Goal: Task Accomplishment & Management: Manage account settings

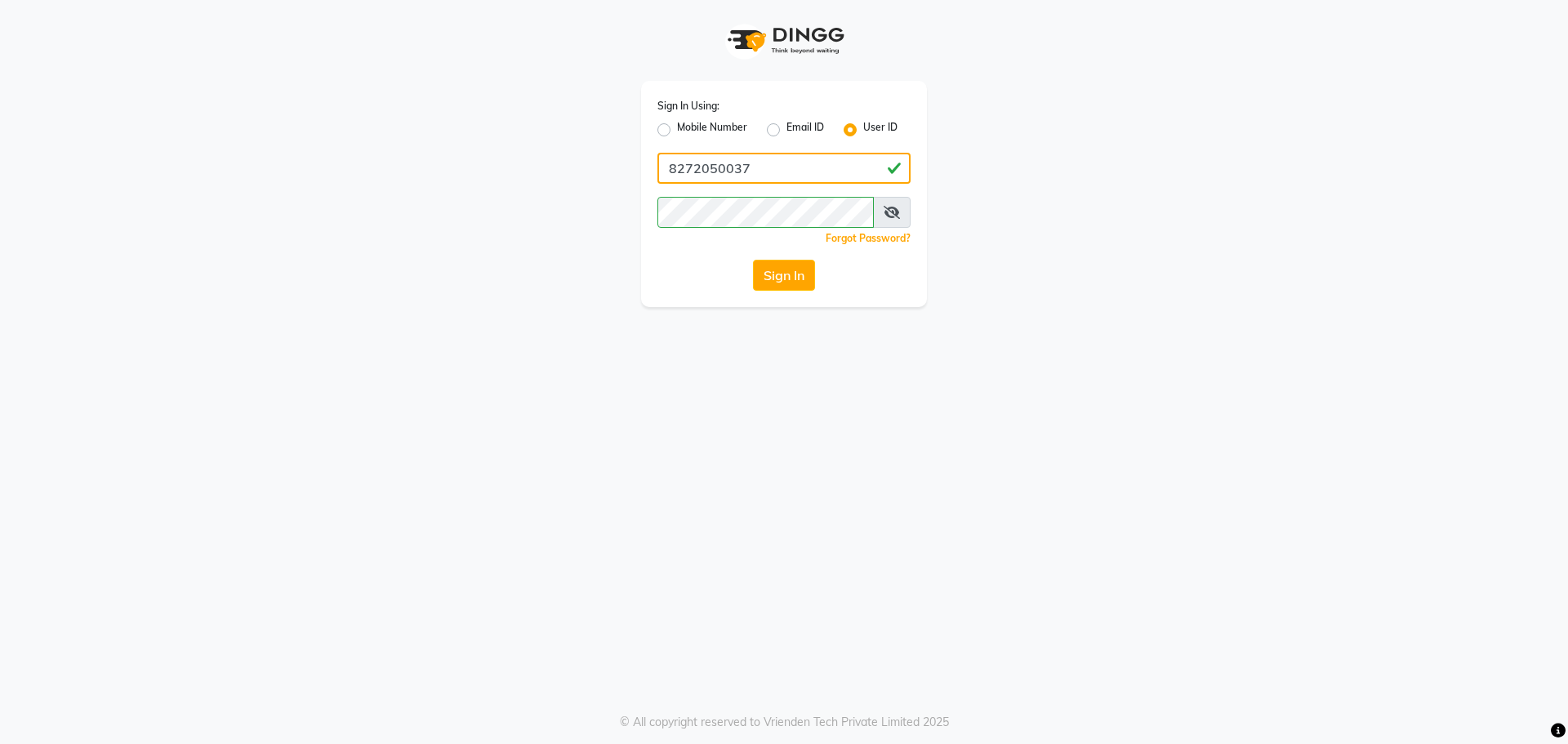
click at [770, 170] on input "8272050037" at bounding box center [784, 169] width 253 height 31
type input "derma@123"
drag, startPoint x: 865, startPoint y: 123, endPoint x: 799, endPoint y: 123, distance: 66.0
click at [864, 123] on label "User ID" at bounding box center [880, 130] width 35 height 20
click at [864, 123] on input "User ID" at bounding box center [868, 125] width 10 height 10
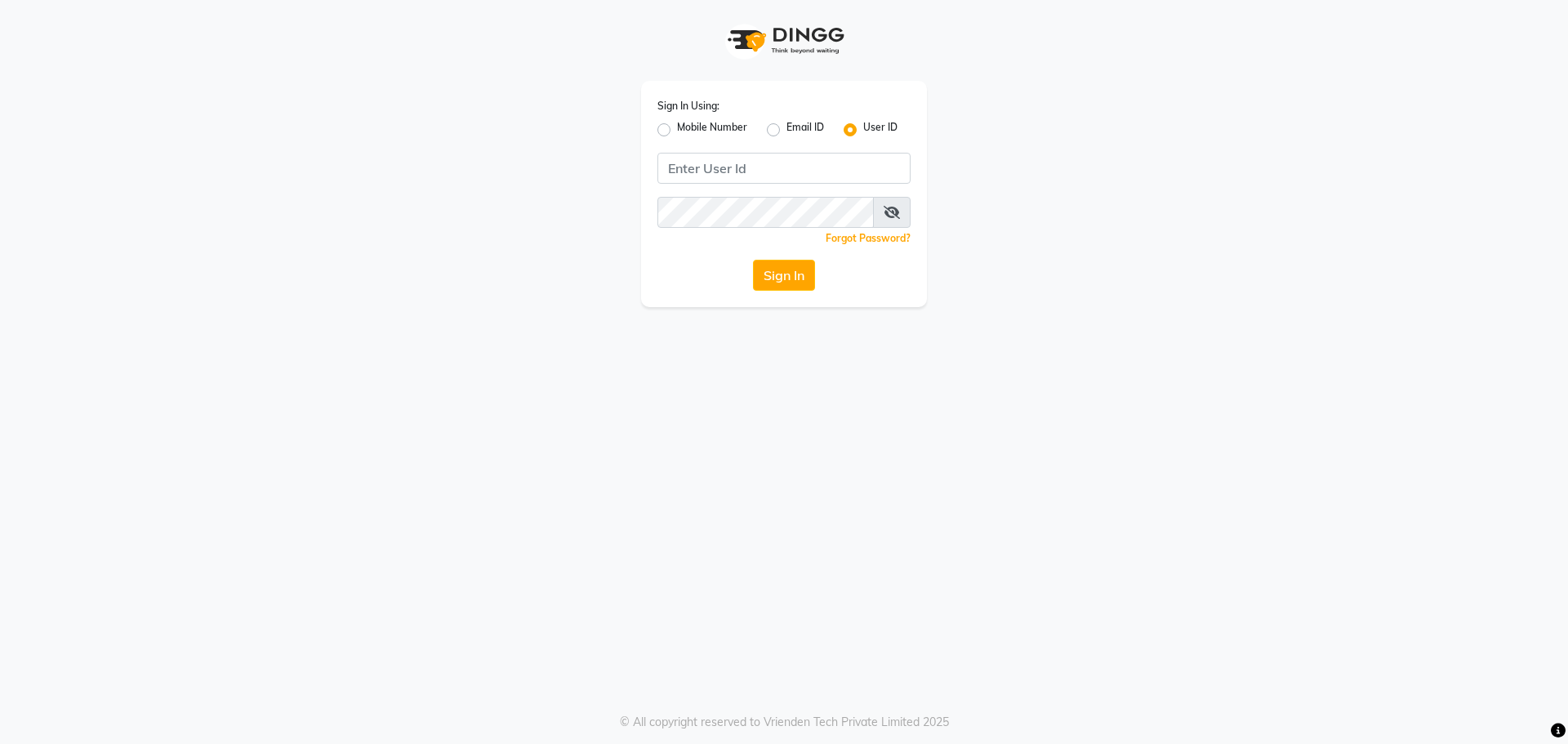
click at [677, 129] on label "Mobile Number" at bounding box center [712, 130] width 70 height 20
click at [677, 129] on input "Mobile Number" at bounding box center [682, 125] width 10 height 10
radio input "true"
radio input "false"
click at [801, 176] on input "Username" at bounding box center [810, 169] width 198 height 31
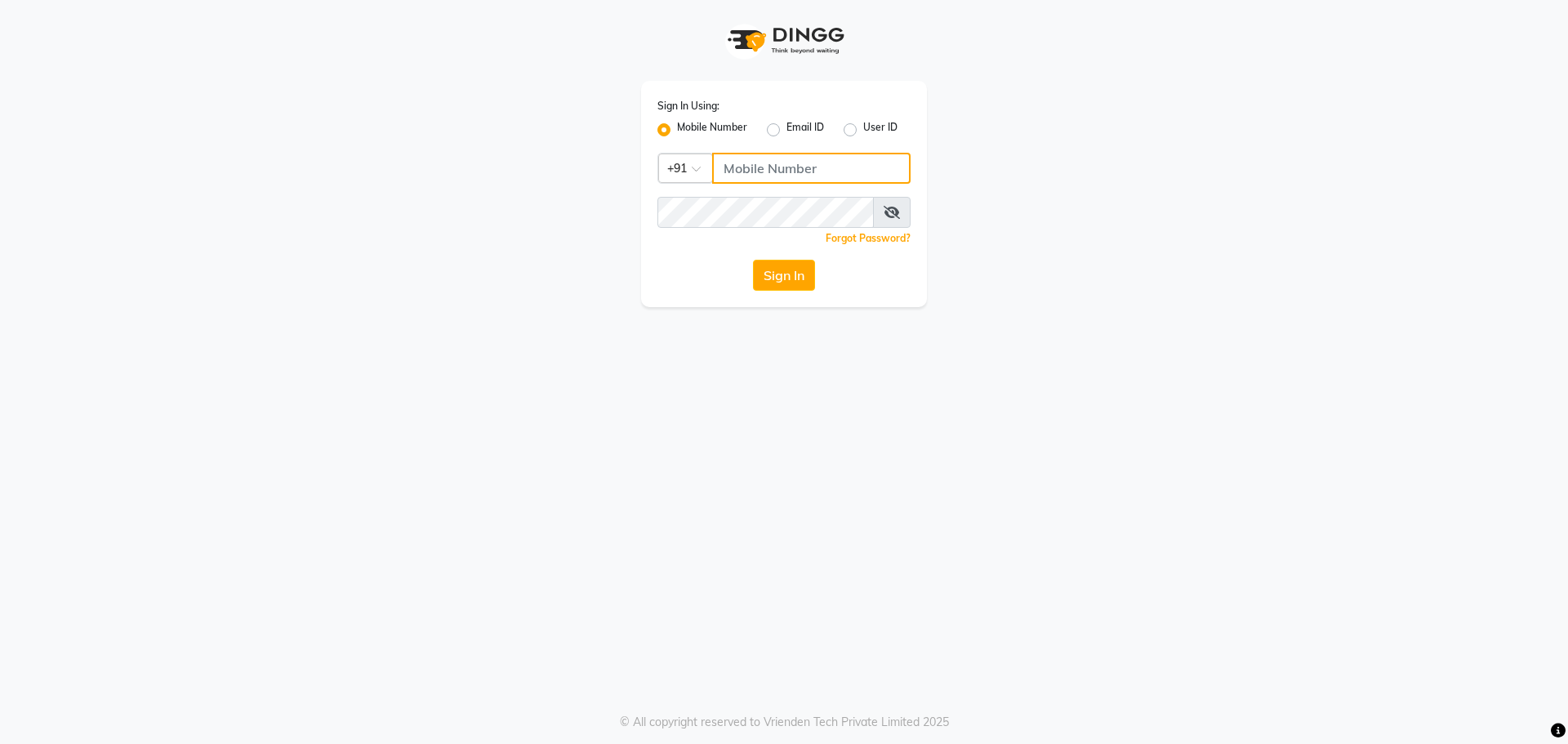
type input "8272050037"
click at [767, 292] on div "Sign In Using: Mobile Number Email ID User ID Country Code × [PHONE_NUMBER] Rem…" at bounding box center [784, 194] width 285 height 227
click at [765, 278] on button "Sign In" at bounding box center [784, 275] width 62 height 31
